Goal: Task Accomplishment & Management: Complete application form

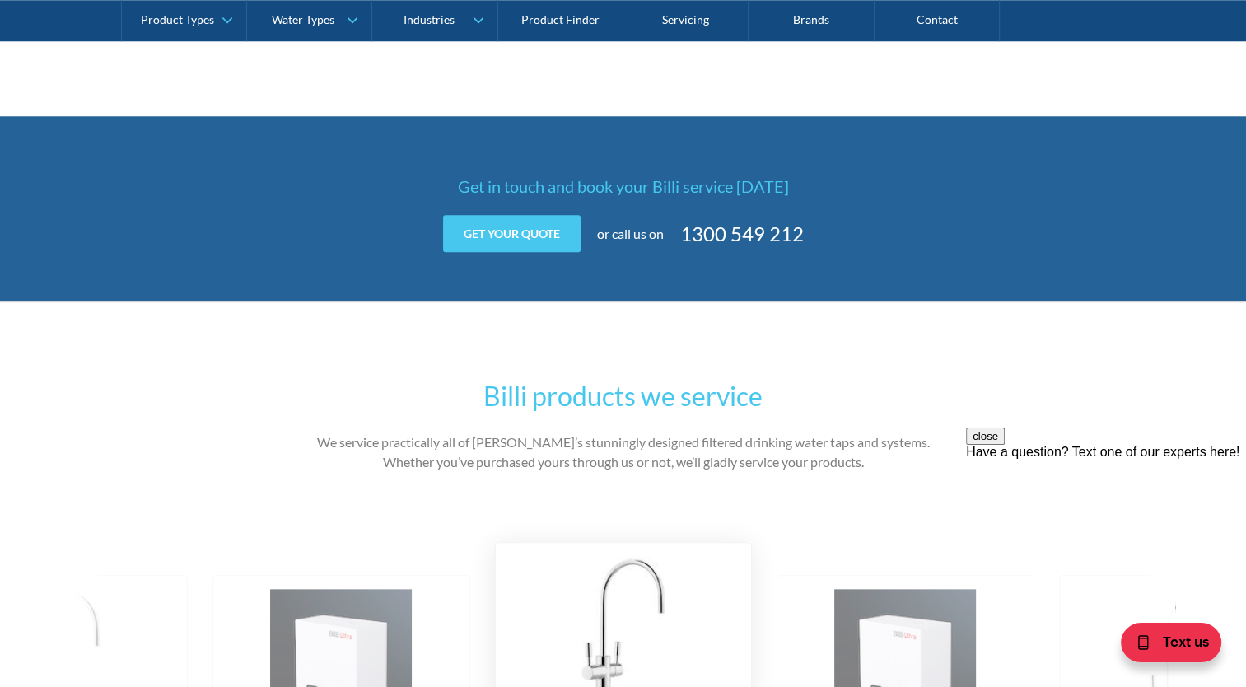
scroll to position [1675, 0]
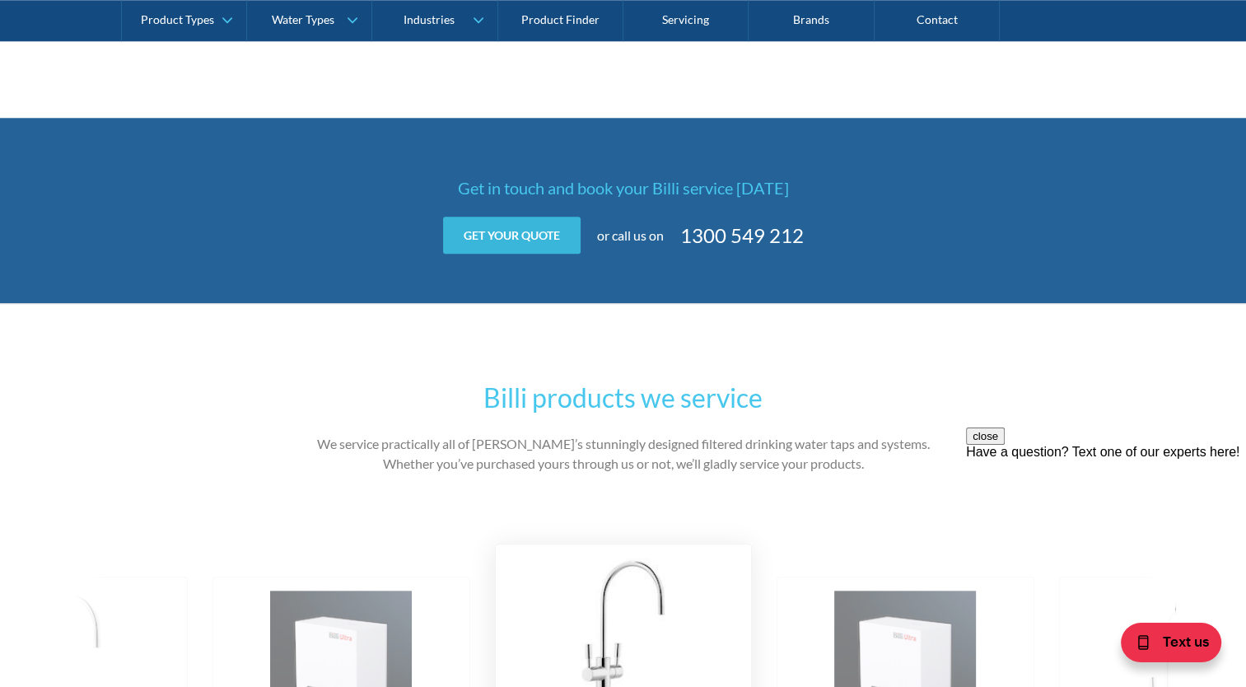
click at [500, 226] on link "Get your quote" at bounding box center [512, 235] width 138 height 37
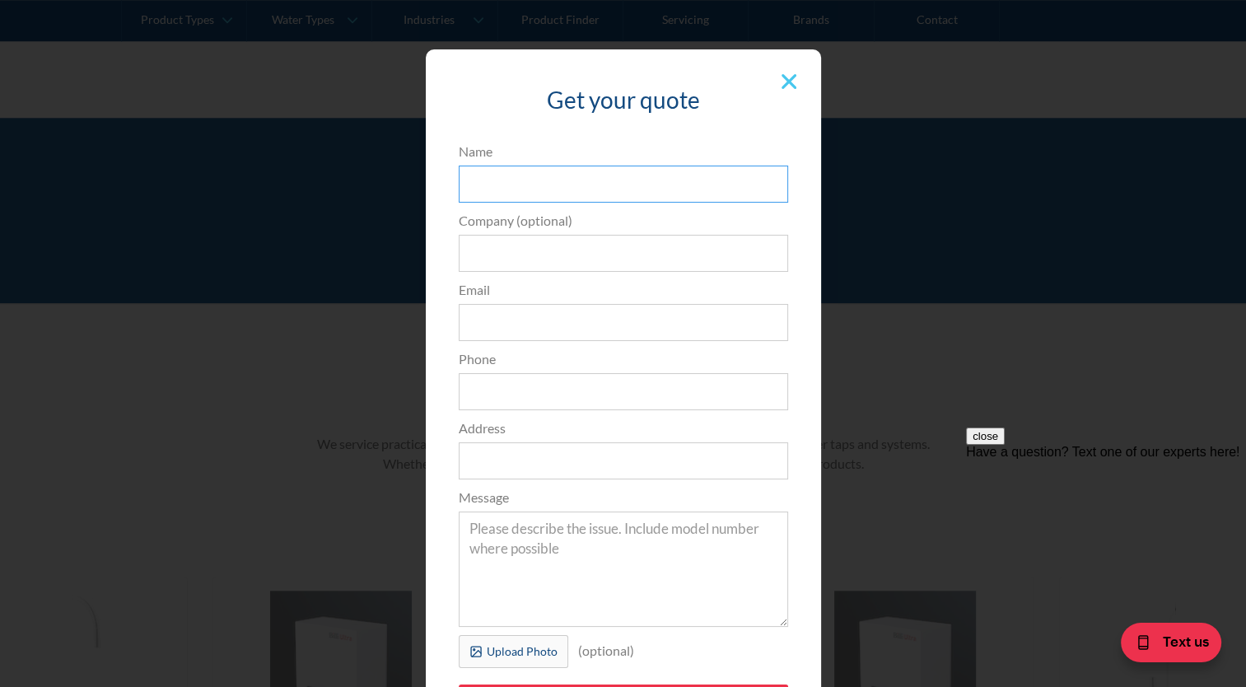
click at [507, 189] on input "Name" at bounding box center [623, 184] width 329 height 37
type input "[PERSON_NAME]"
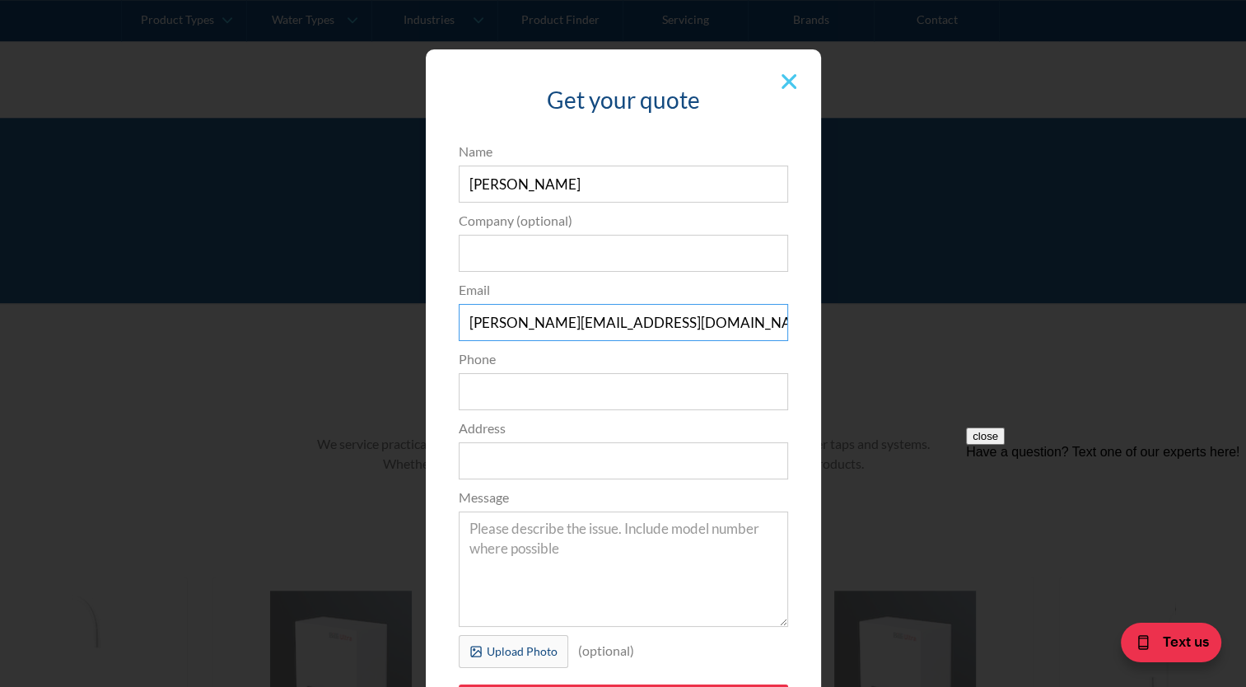
type input "[PERSON_NAME][EMAIL_ADDRESS][DOMAIN_NAME]"
type input "0422848818"
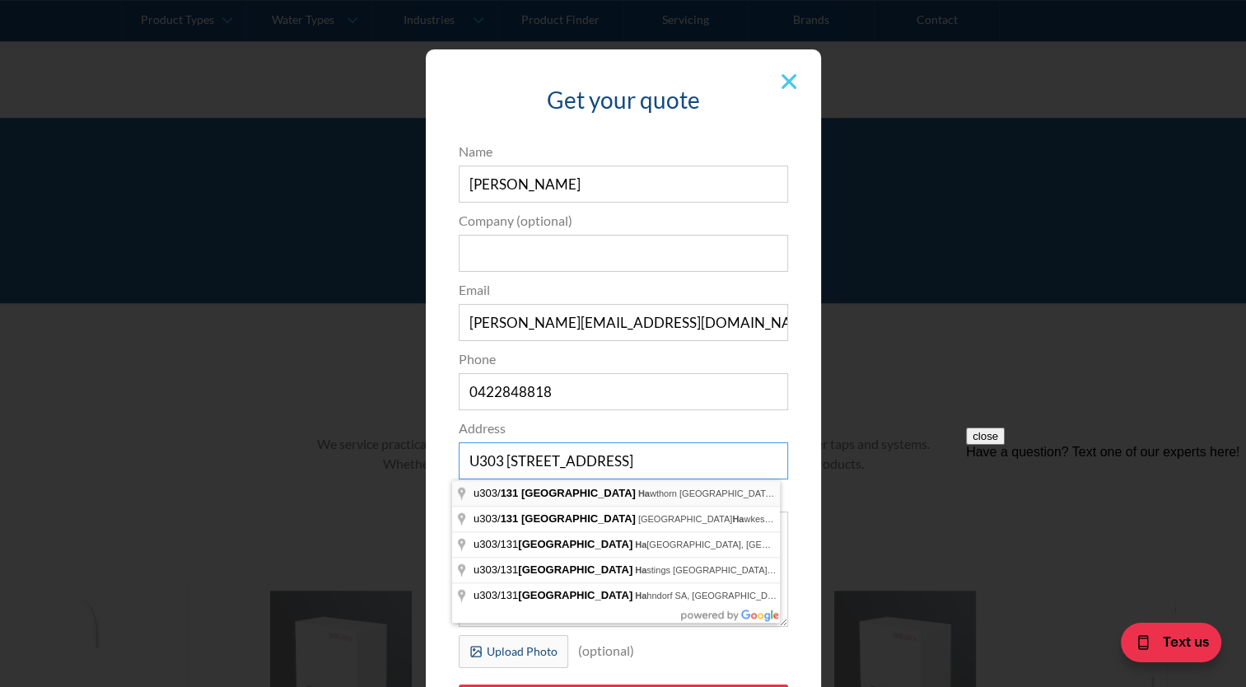
type input "U303 [STREET_ADDRESS]"
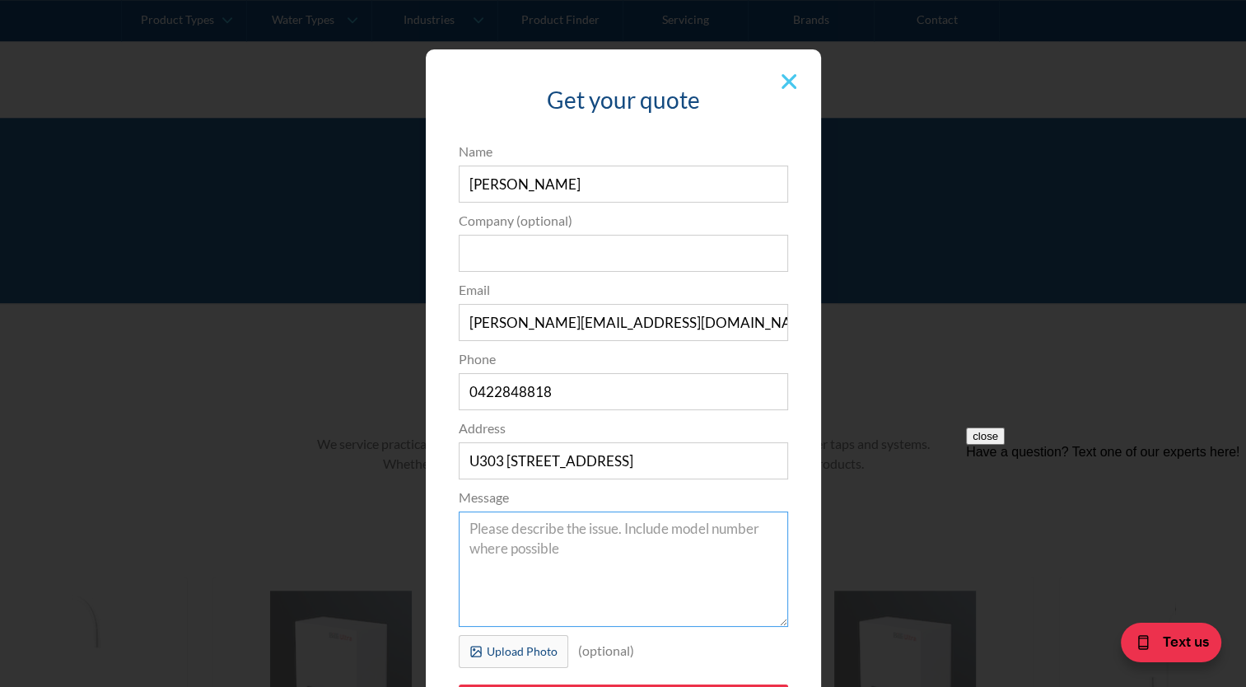
click at [539, 556] on textarea "Message" at bounding box center [623, 569] width 329 height 115
type textarea "I"
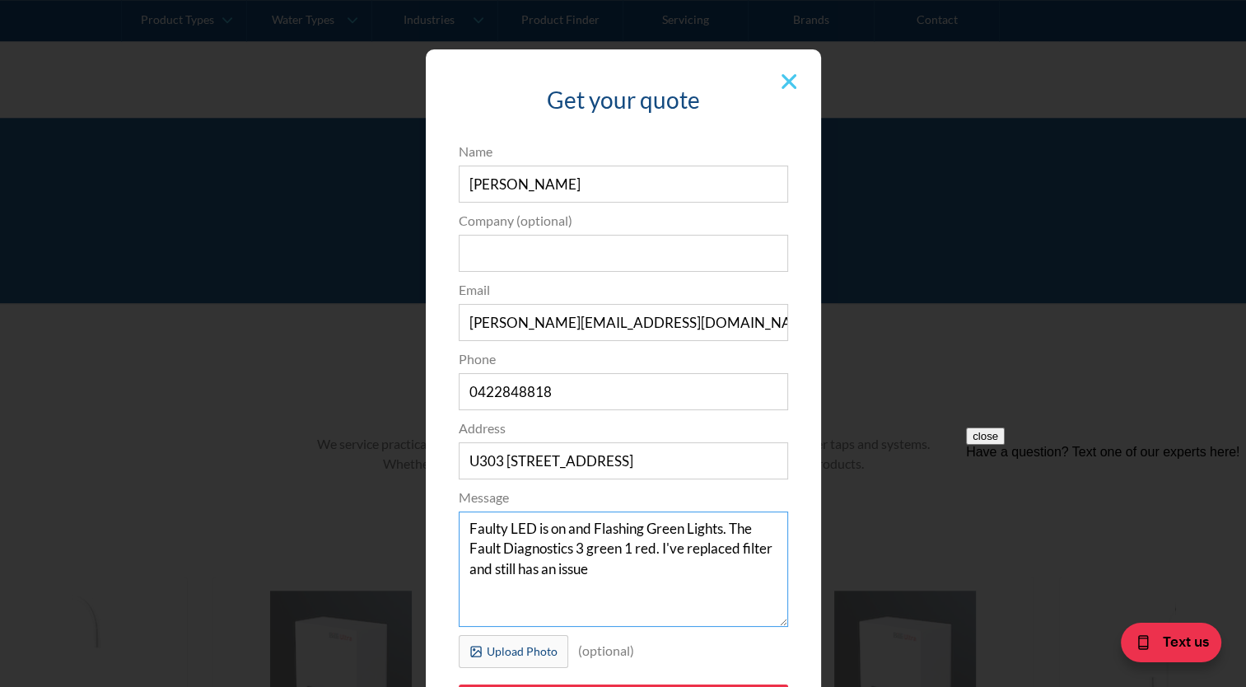
type textarea "Faulty LED is on and Flashing Green Lights. The Fault Diagnostics 3 green 1 red…"
click at [546, 320] on input "[PERSON_NAME][EMAIL_ADDRESS][DOMAIN_NAME]" at bounding box center [623, 322] width 329 height 37
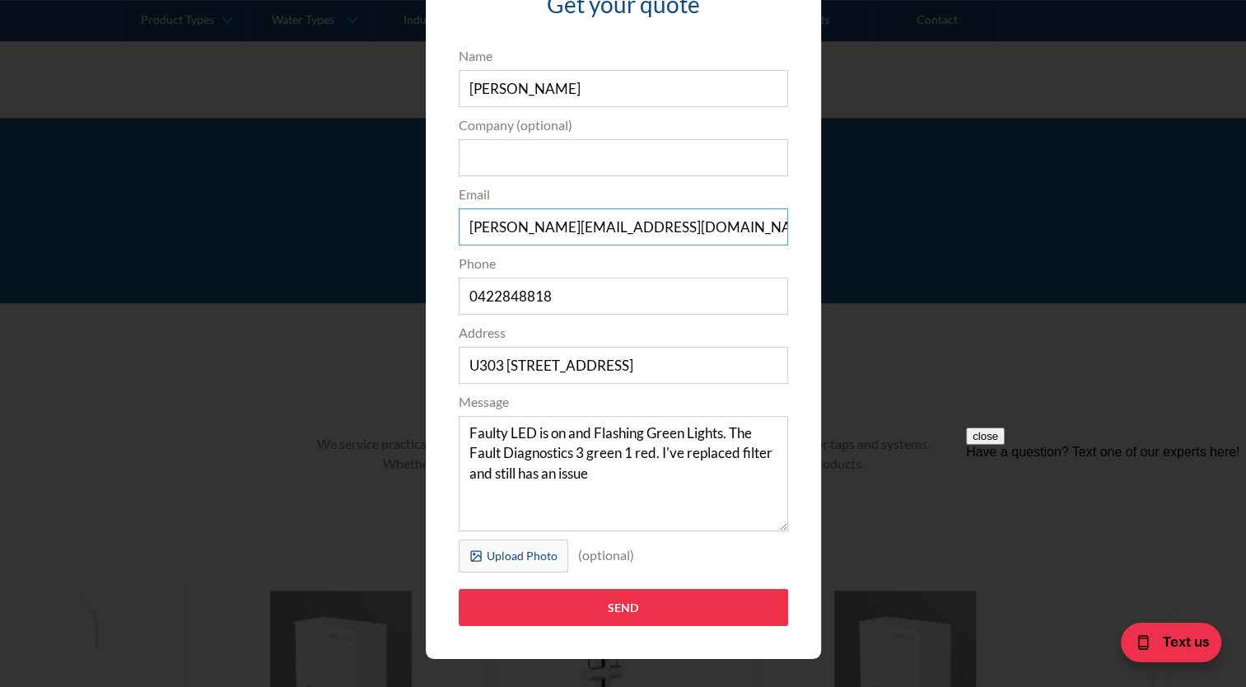
scroll to position [115, 0]
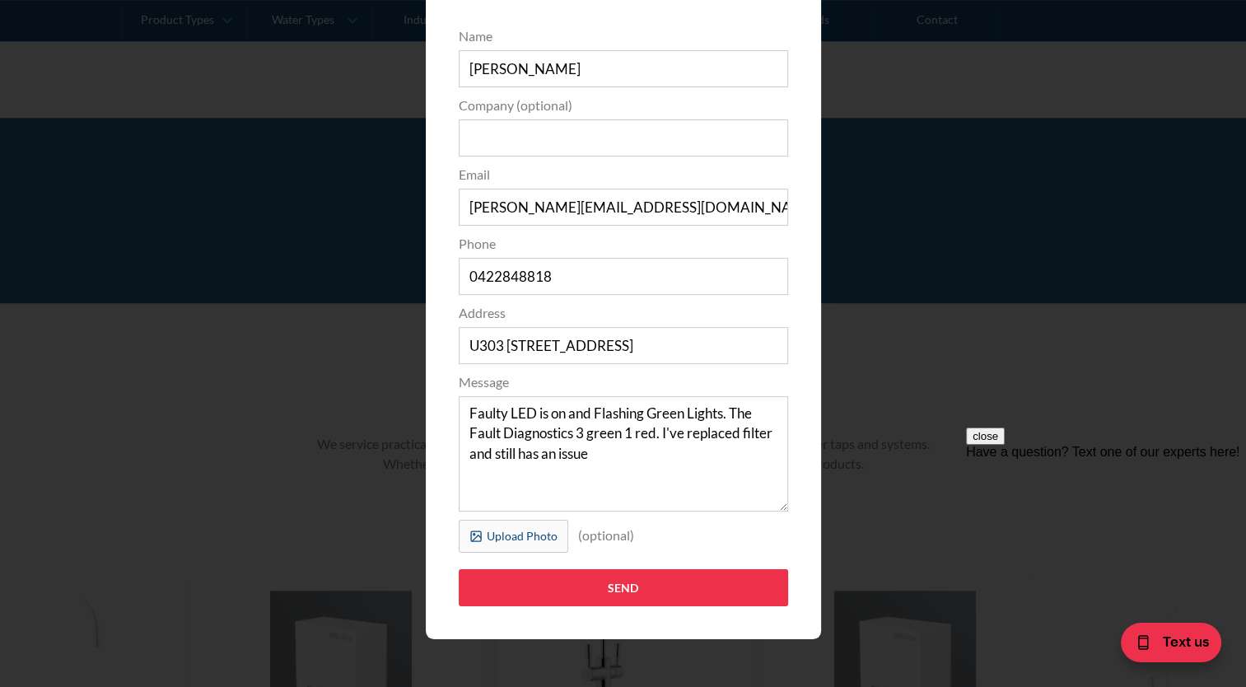
click at [501, 531] on div "Upload Photo" at bounding box center [522, 535] width 71 height 17
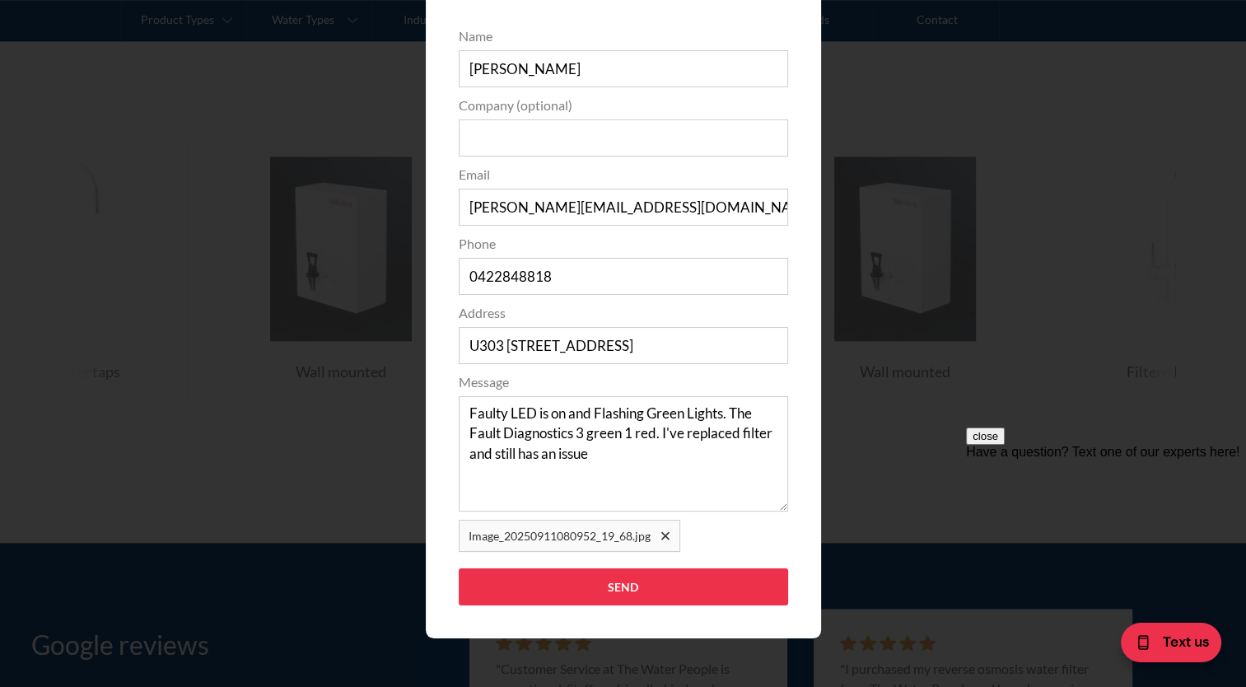
scroll to position [2122, 0]
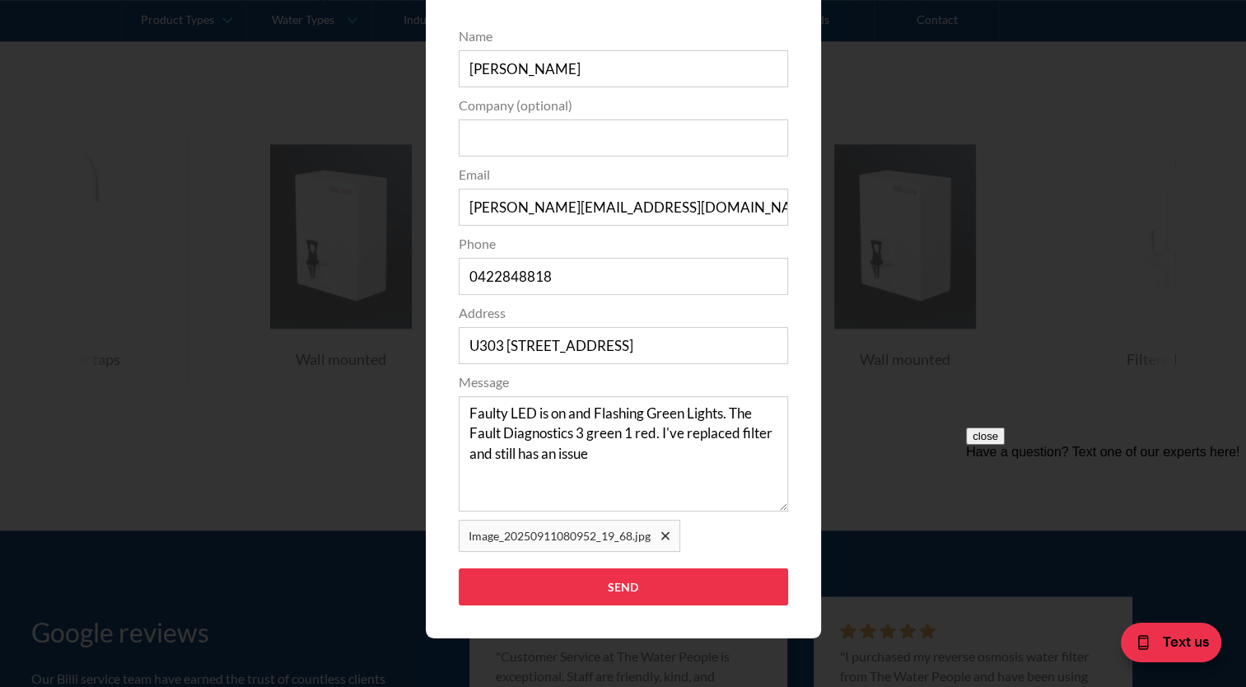
click at [671, 535] on div "Image_20250911080952_19_68.jpg" at bounding box center [570, 536] width 222 height 32
click at [662, 539] on div "Remove file" at bounding box center [665, 536] width 8 height 8
click at [504, 539] on div "Upload Photo" at bounding box center [522, 535] width 71 height 17
click at [659, 535] on div "Remove file" at bounding box center [665, 537] width 13 height 15
click at [504, 526] on label "Upload Photo" at bounding box center [514, 536] width 110 height 33
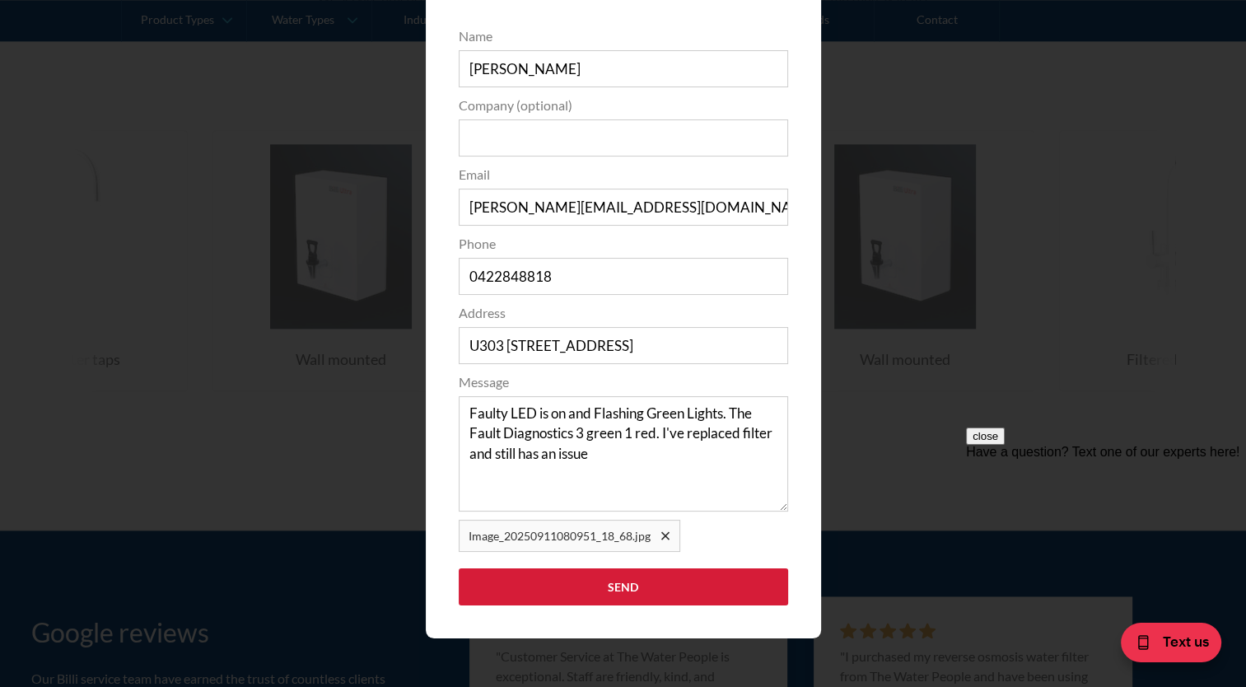
click at [631, 592] on input "Send" at bounding box center [623, 586] width 329 height 37
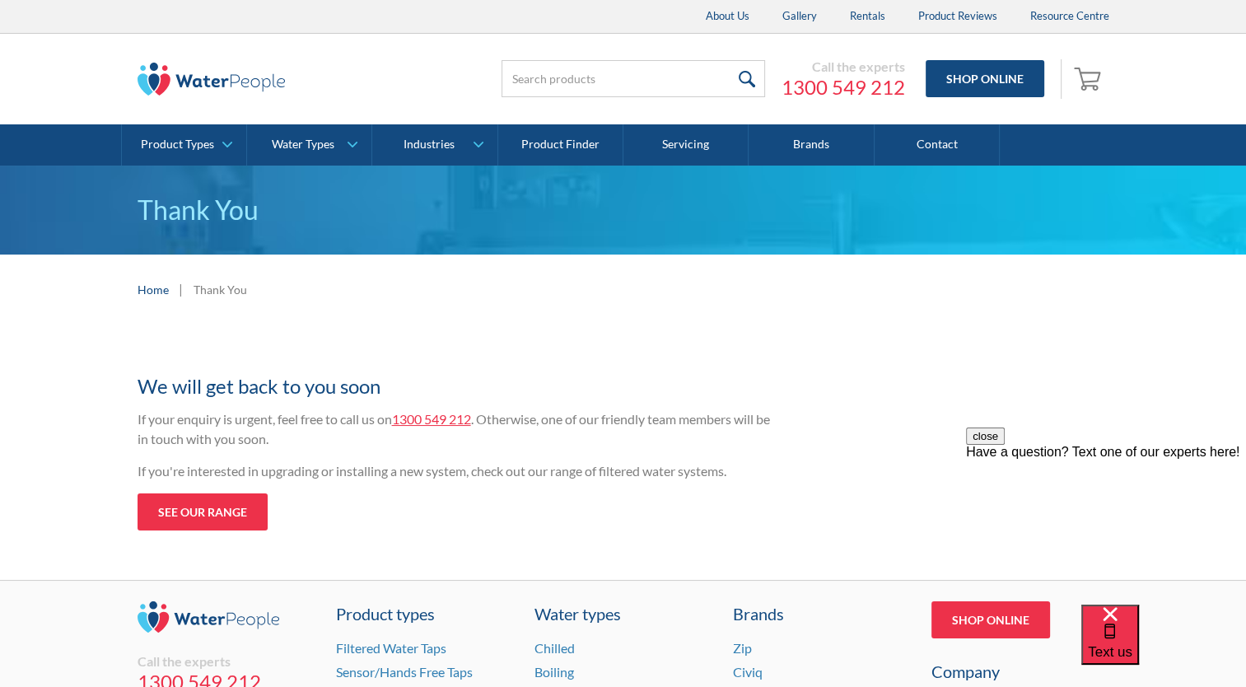
click at [416, 105] on div "Call the experts 1300 549 212 Shop Online 0 Your Cart Subtotal Pay with browser…" at bounding box center [622, 79] width 1213 height 91
